Goal: Information Seeking & Learning: Learn about a topic

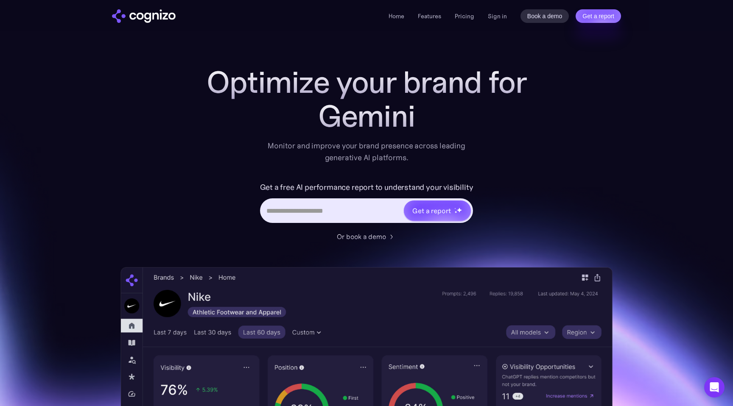
click at [119, 19] on img "home" at bounding box center [144, 16] width 64 height 14
click at [397, 19] on link "Home" at bounding box center [397, 16] width 16 height 8
click at [491, 14] on link "Sign in" at bounding box center [497, 16] width 19 height 10
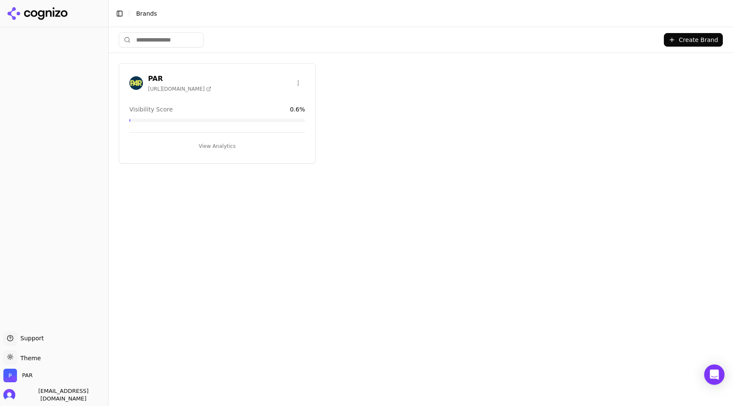
click at [202, 95] on div "PAR [URL][DOMAIN_NAME] Visibility Score 0.6 % View Analytics" at bounding box center [217, 113] width 197 height 101
click at [156, 76] on h3 "PAR" at bounding box center [179, 79] width 63 height 10
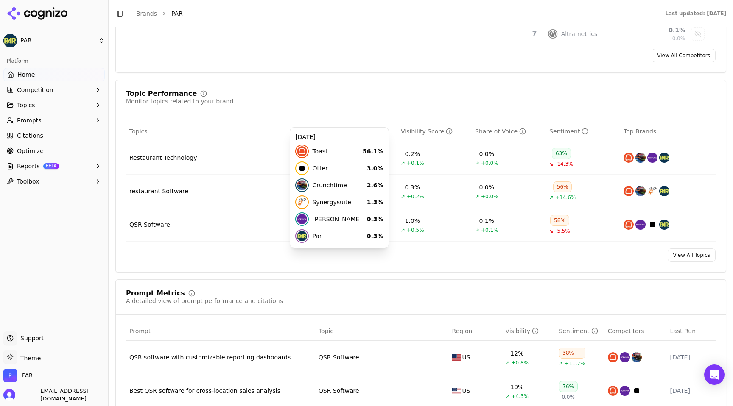
scroll to position [303, 0]
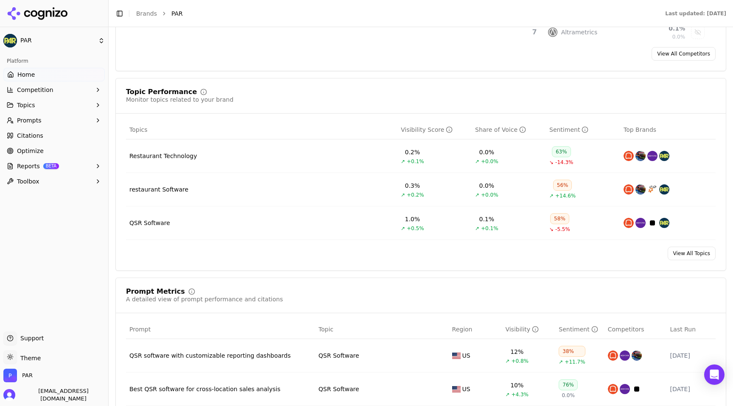
click at [268, 90] on div "Topic Performance Monitor topics related to your brand" at bounding box center [421, 96] width 590 height 15
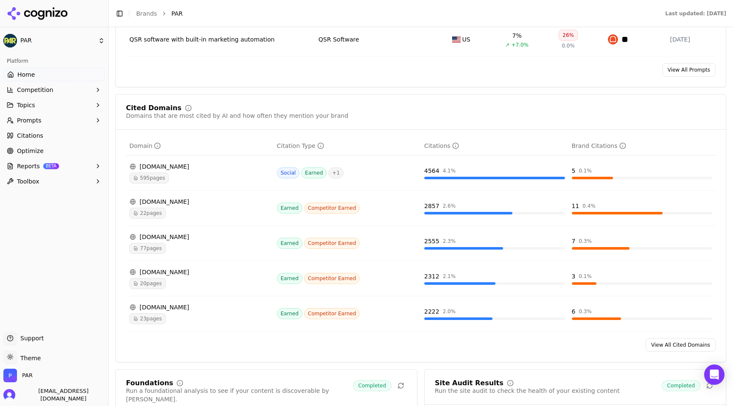
scroll to position [755, 0]
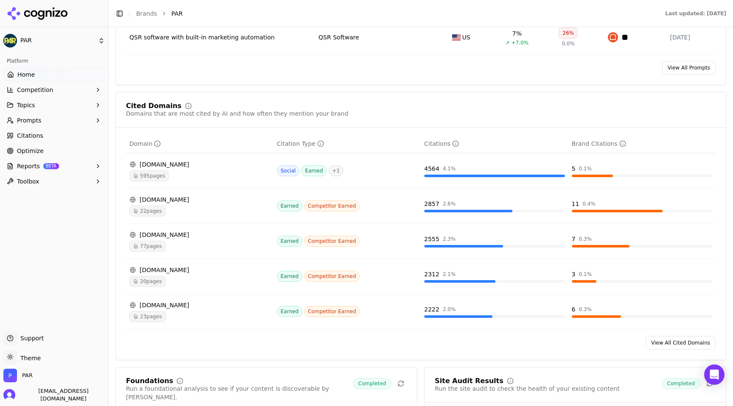
click at [176, 238] on div "[DOMAIN_NAME]" at bounding box center [199, 235] width 141 height 8
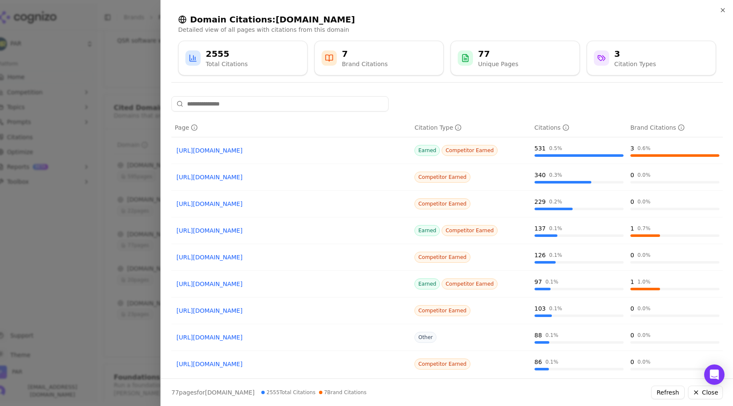
click at [280, 151] on link "[URL][DOMAIN_NAME]" at bounding box center [290, 150] width 229 height 8
